Goal: Task Accomplishment & Management: Use online tool/utility

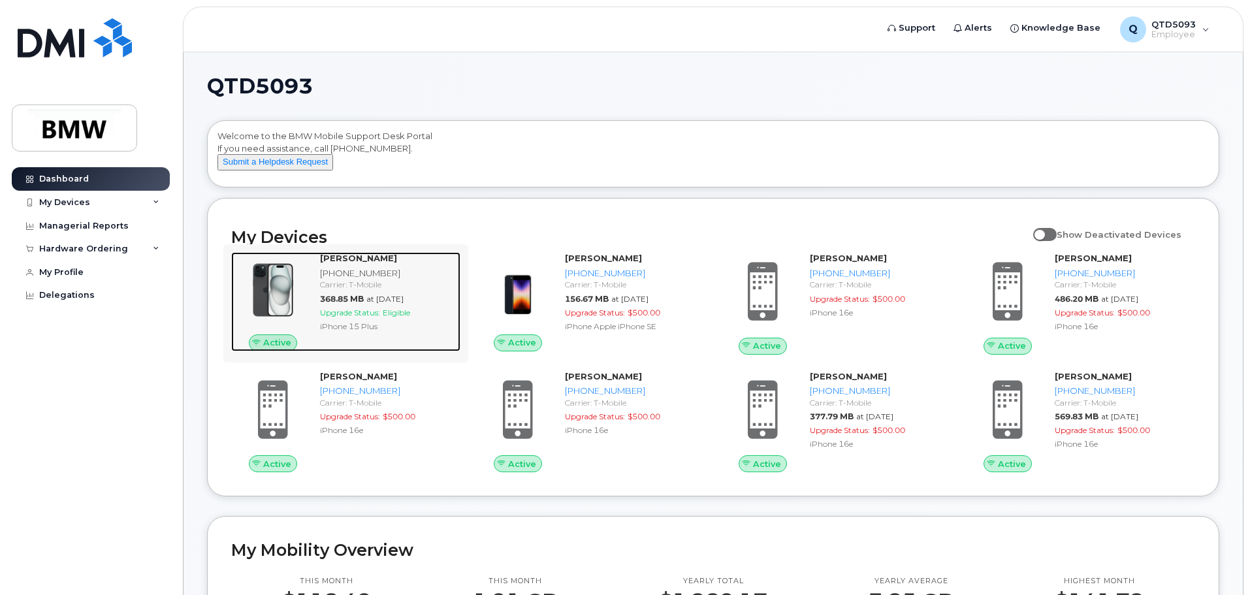
click at [439, 345] on div "Timothy Gullickson 864-991-7658 Carrier: T-Mobile 368.85 MB at Sep 01, 2025 Upg…" at bounding box center [388, 301] width 146 height 99
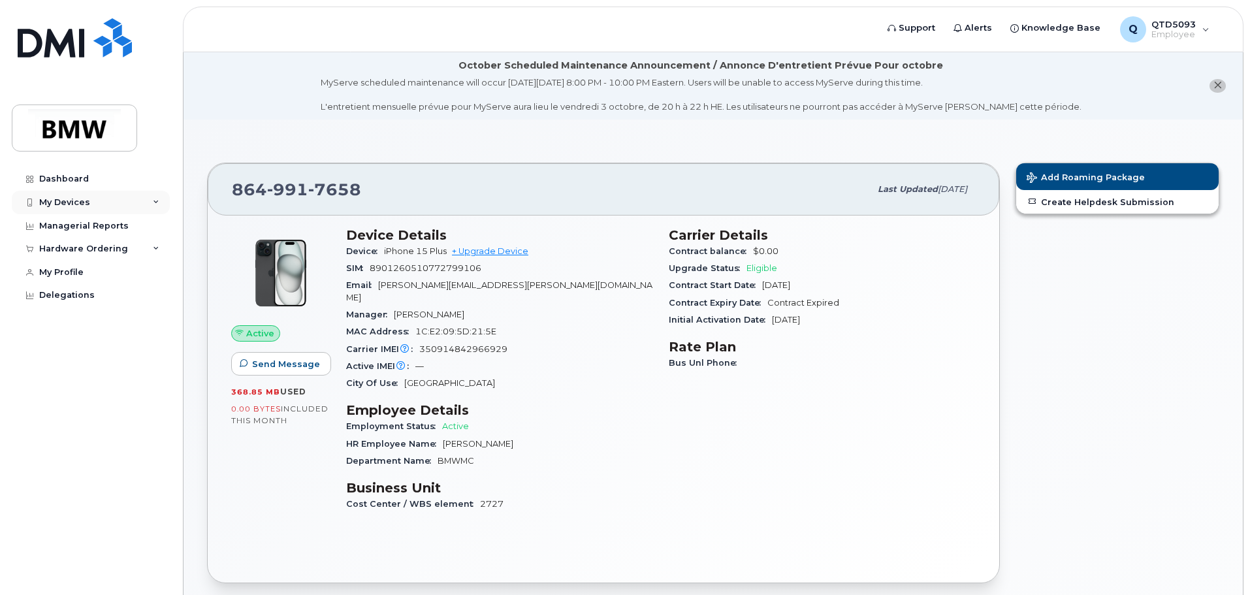
click at [112, 202] on div "My Devices" at bounding box center [91, 203] width 158 height 24
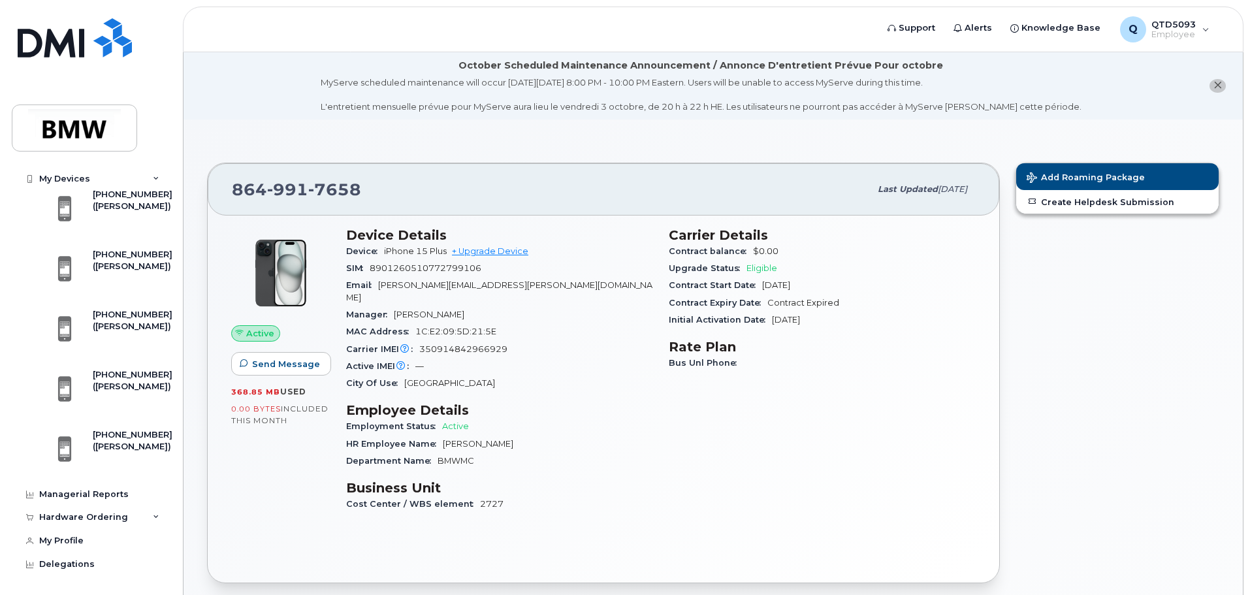
scroll to position [345, 0]
click at [116, 443] on div "[PHONE_NUMBER]" at bounding box center [133, 437] width 80 height 12
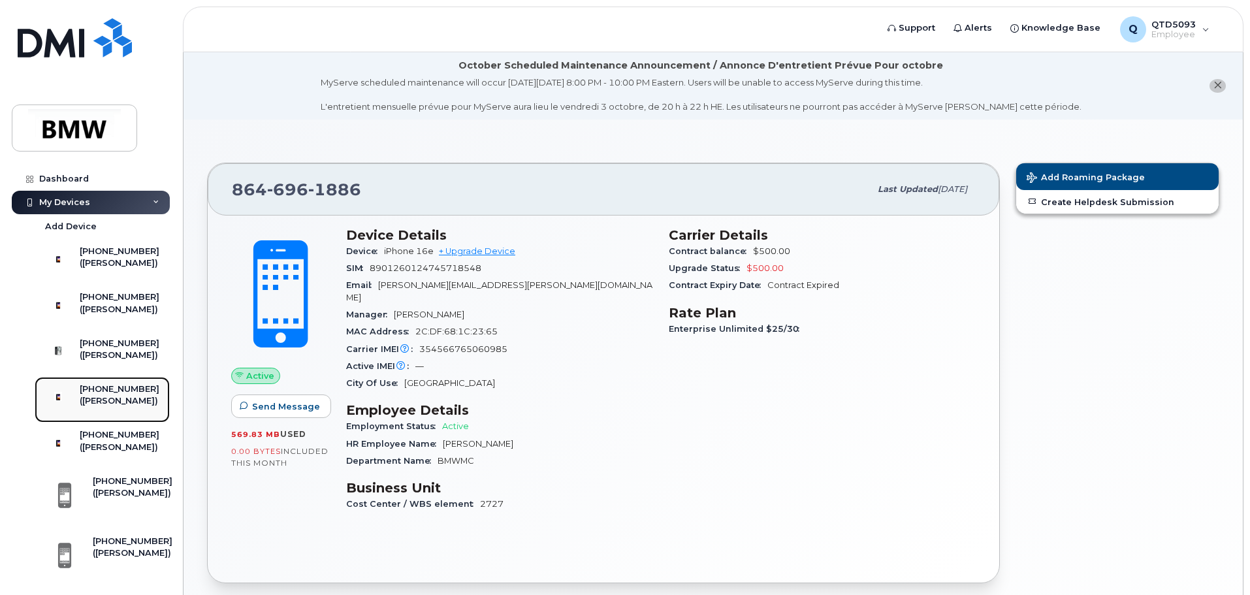
click at [138, 395] on div "[PHONE_NUMBER]" at bounding box center [120, 389] width 80 height 12
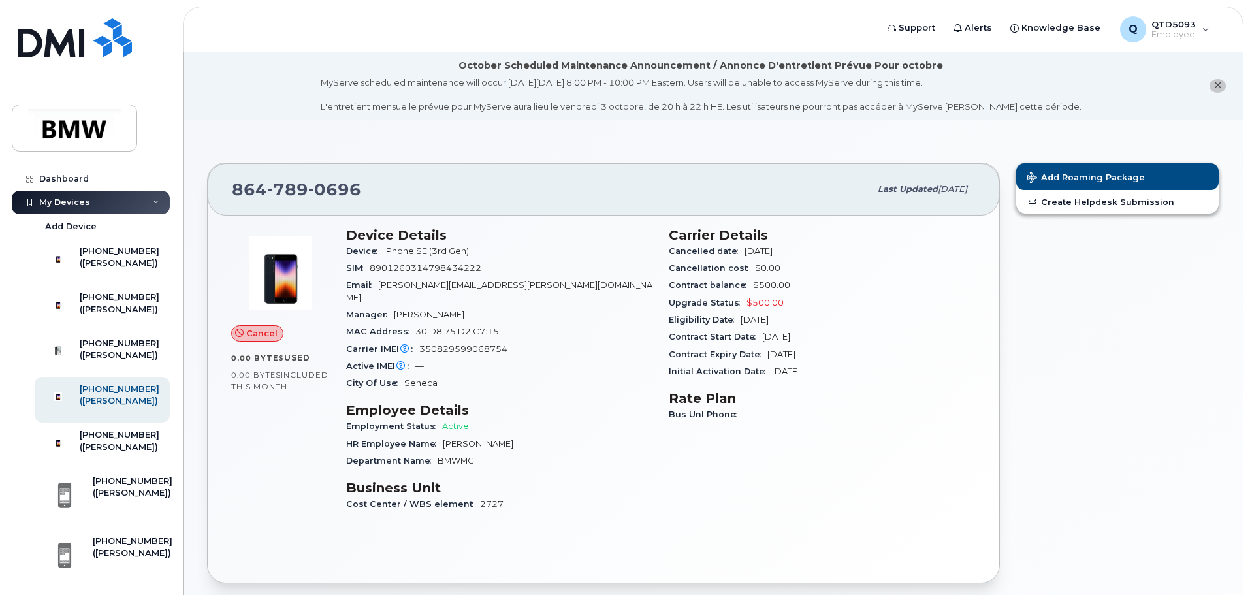
click at [267, 333] on span "Cancel" at bounding box center [261, 333] width 31 height 12
click at [238, 332] on icon at bounding box center [239, 333] width 8 height 8
click at [259, 331] on span "Cancel" at bounding box center [261, 333] width 31 height 12
click at [307, 331] on div "Cancel" at bounding box center [280, 333] width 99 height 17
click at [104, 315] on div "([PERSON_NAME])" at bounding box center [120, 310] width 80 height 12
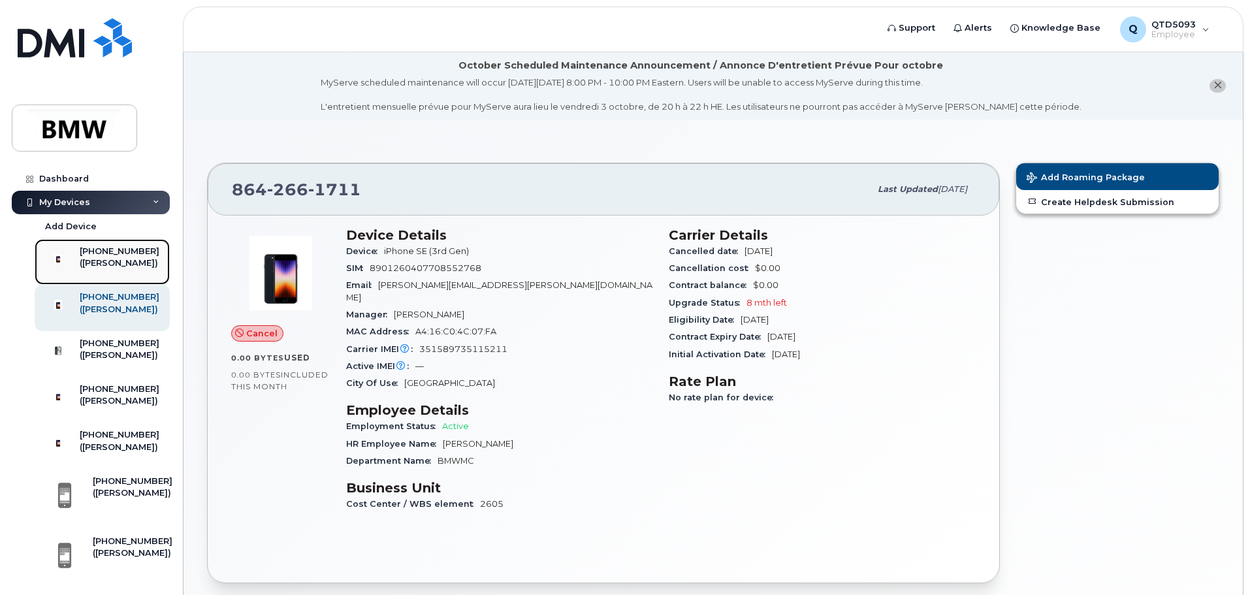
click at [140, 269] on div "([PERSON_NAME])" at bounding box center [120, 263] width 80 height 12
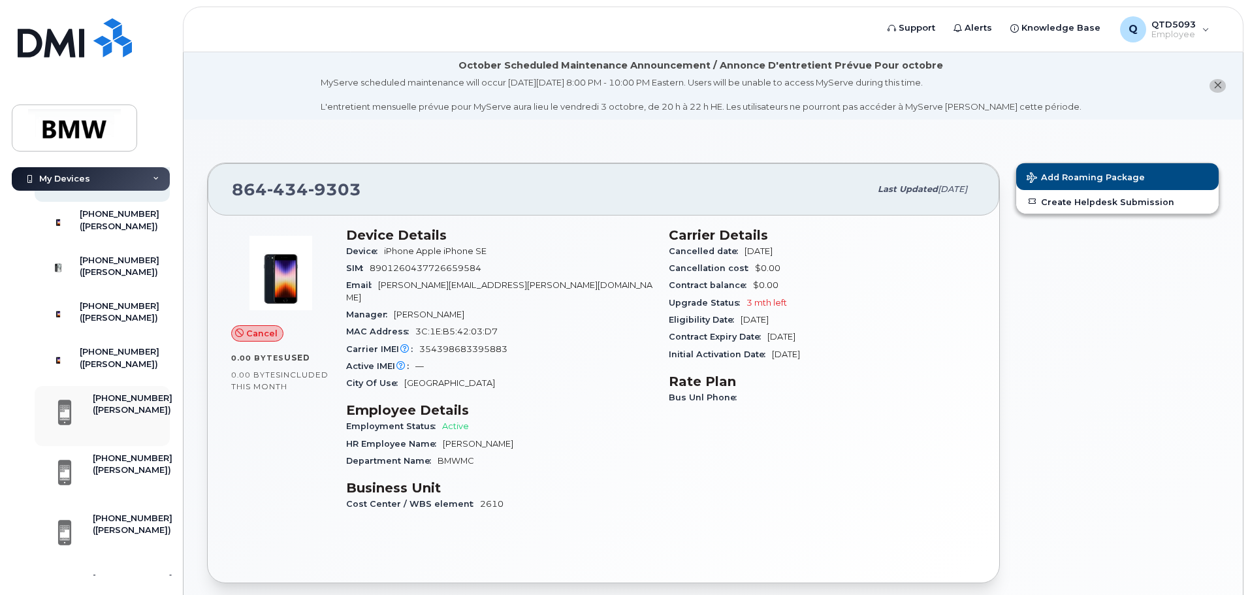
scroll to position [18, 0]
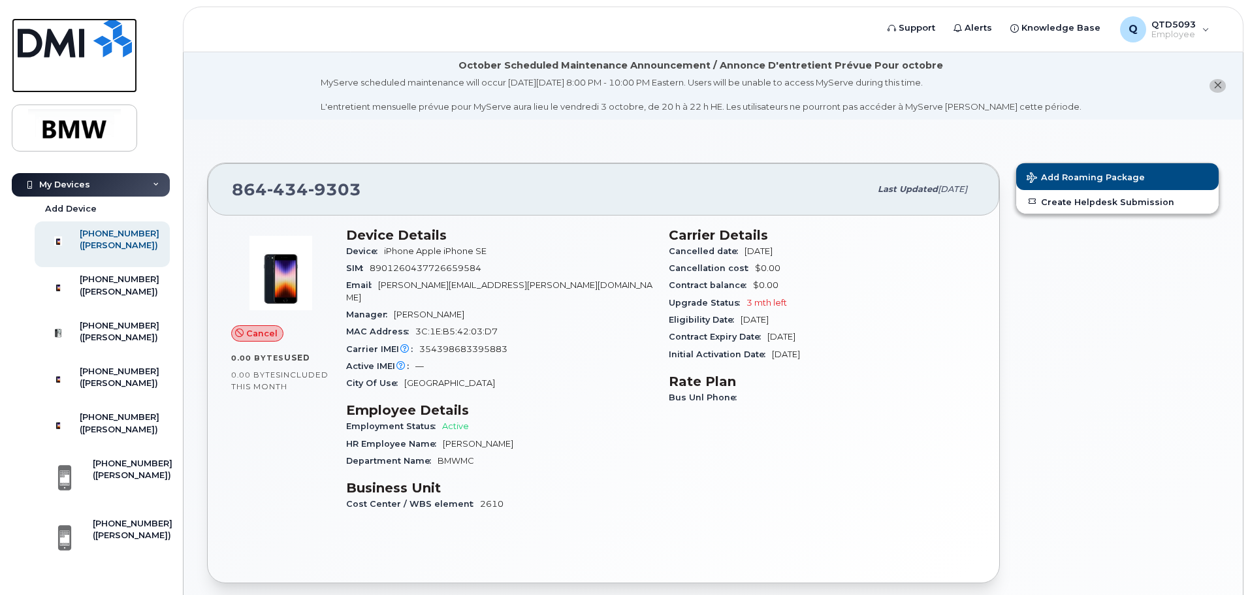
drag, startPoint x: 80, startPoint y: 52, endPoint x: 113, endPoint y: 74, distance: 39.7
click at [80, 52] on img at bounding box center [75, 37] width 114 height 39
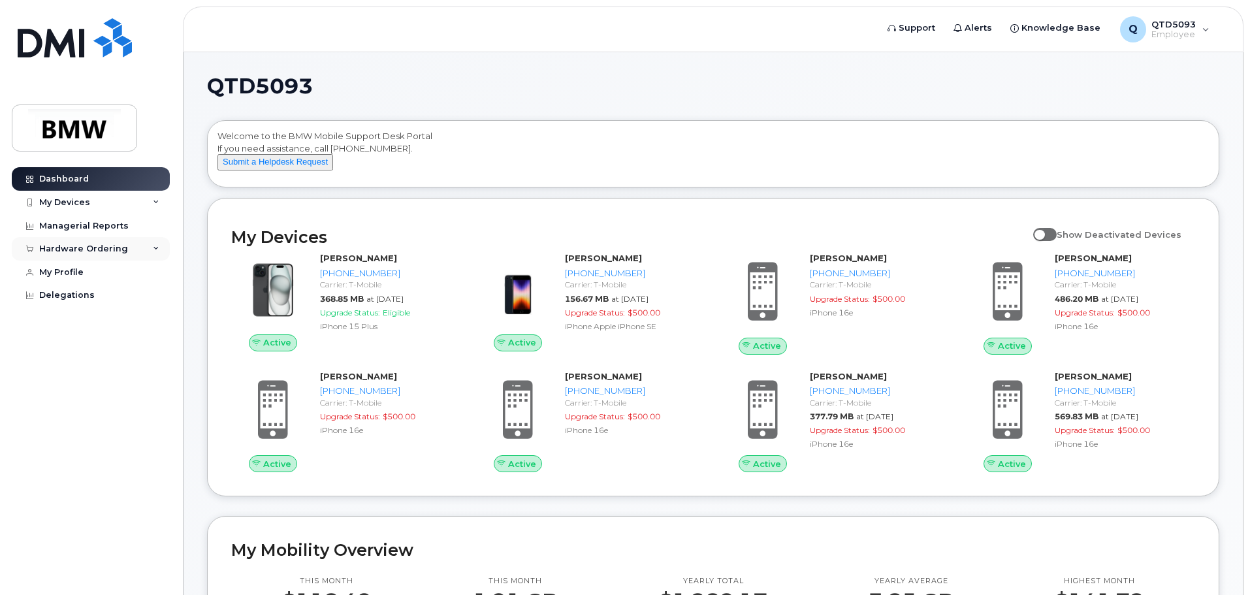
click at [87, 253] on div "Hardware Ordering" at bounding box center [83, 249] width 89 height 10
click at [93, 299] on link "New Order" at bounding box center [102, 297] width 135 height 25
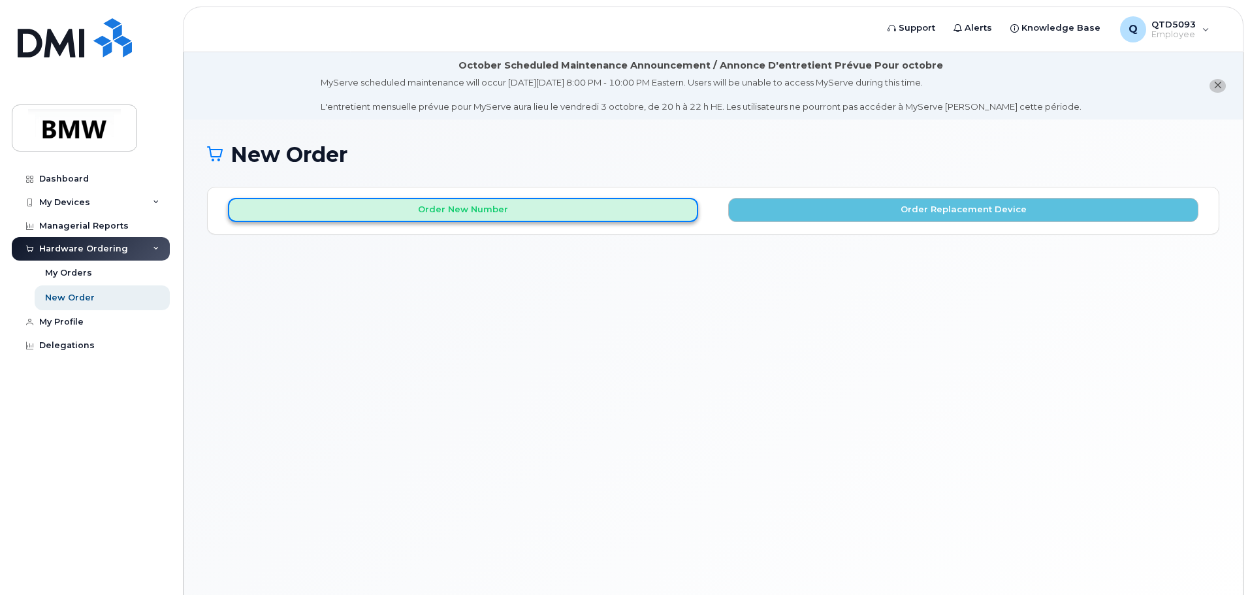
click at [537, 204] on button "Order New Number" at bounding box center [463, 210] width 470 height 24
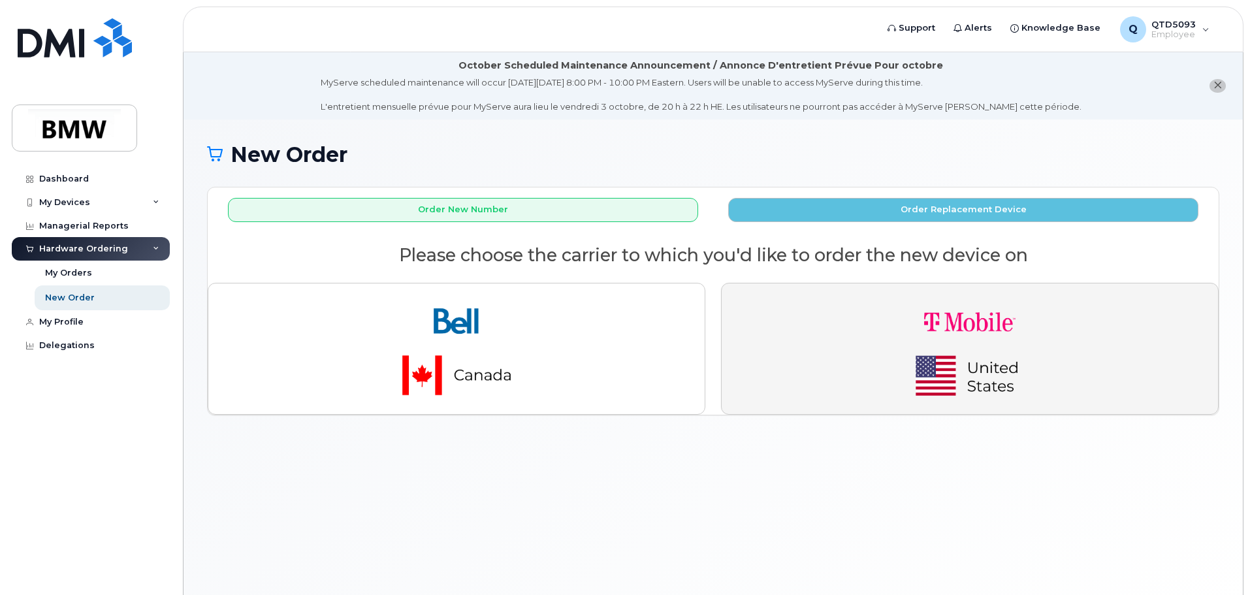
click at [951, 390] on img "button" at bounding box center [969, 349] width 183 height 110
